Goal: Navigation & Orientation: Find specific page/section

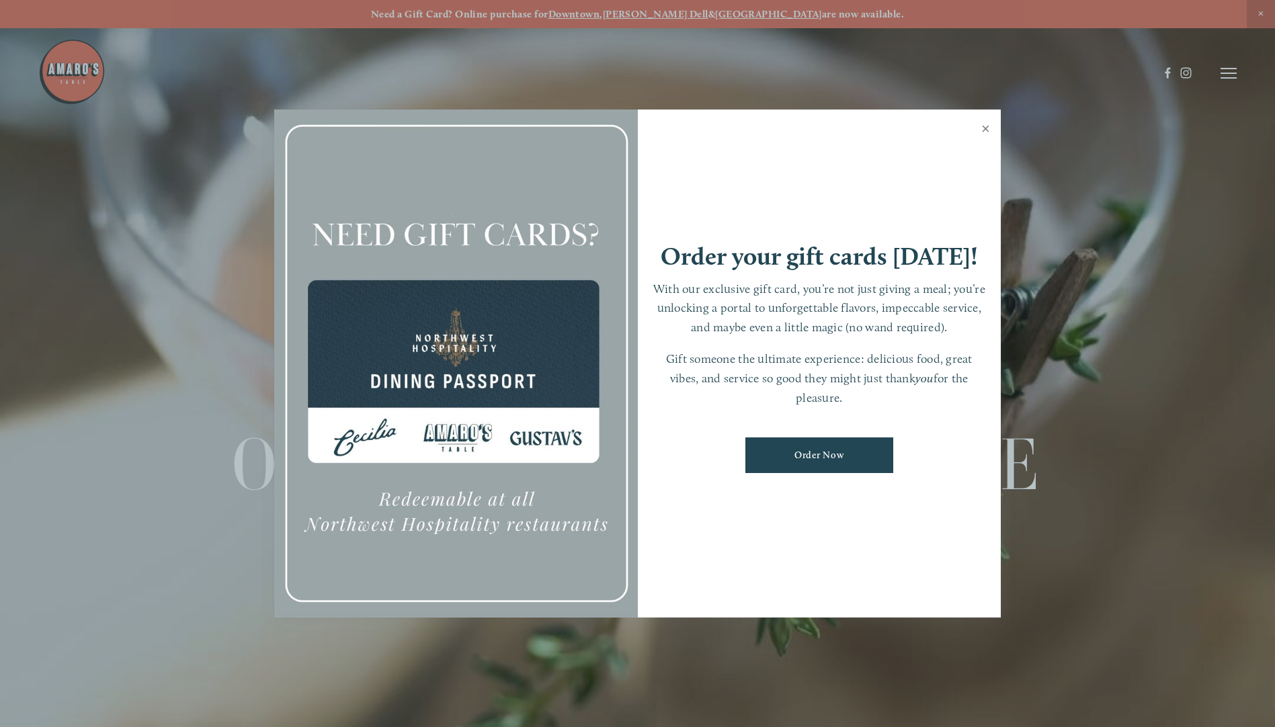
click at [989, 131] on link "Close" at bounding box center [985, 131] width 26 height 38
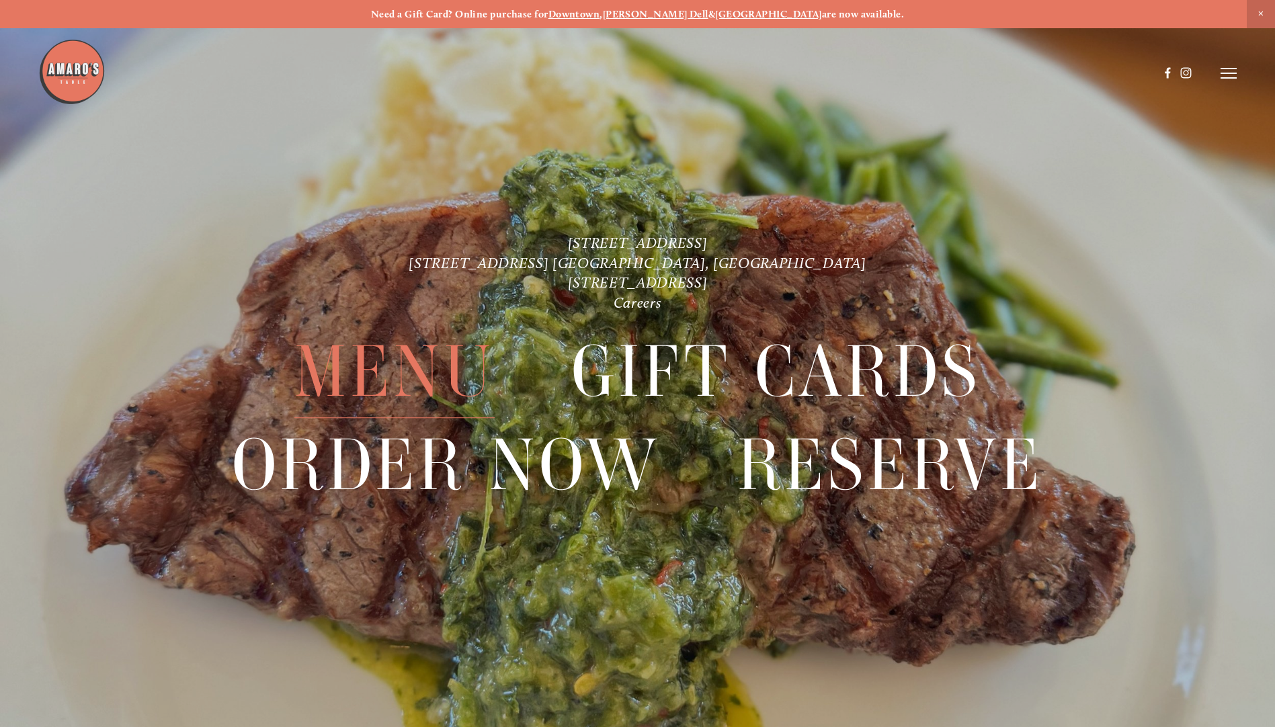
click at [407, 366] on span "Menu" at bounding box center [394, 372] width 200 height 92
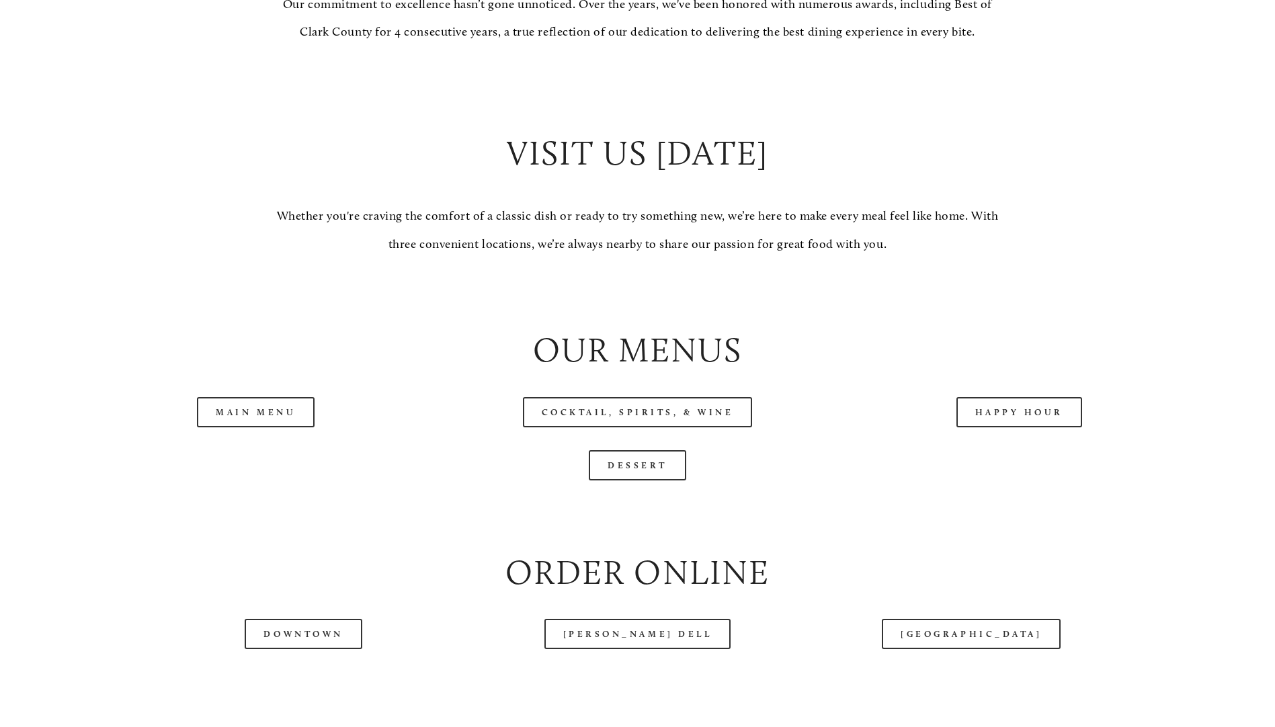
scroll to position [1277, 0]
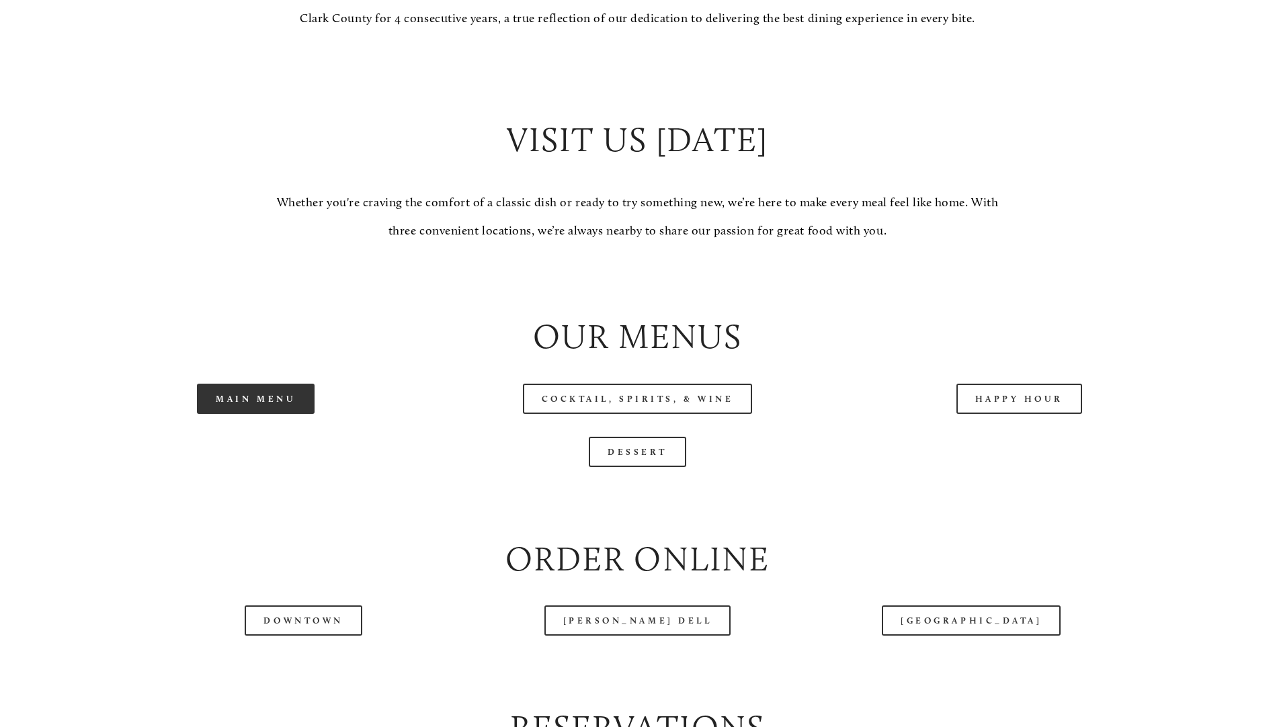
click at [304, 414] on link "Main Menu" at bounding box center [256, 399] width 118 height 30
click at [646, 467] on link "Dessert" at bounding box center [637, 452] width 97 height 30
